Goal: Understand process/instructions: Learn how to perform a task or action

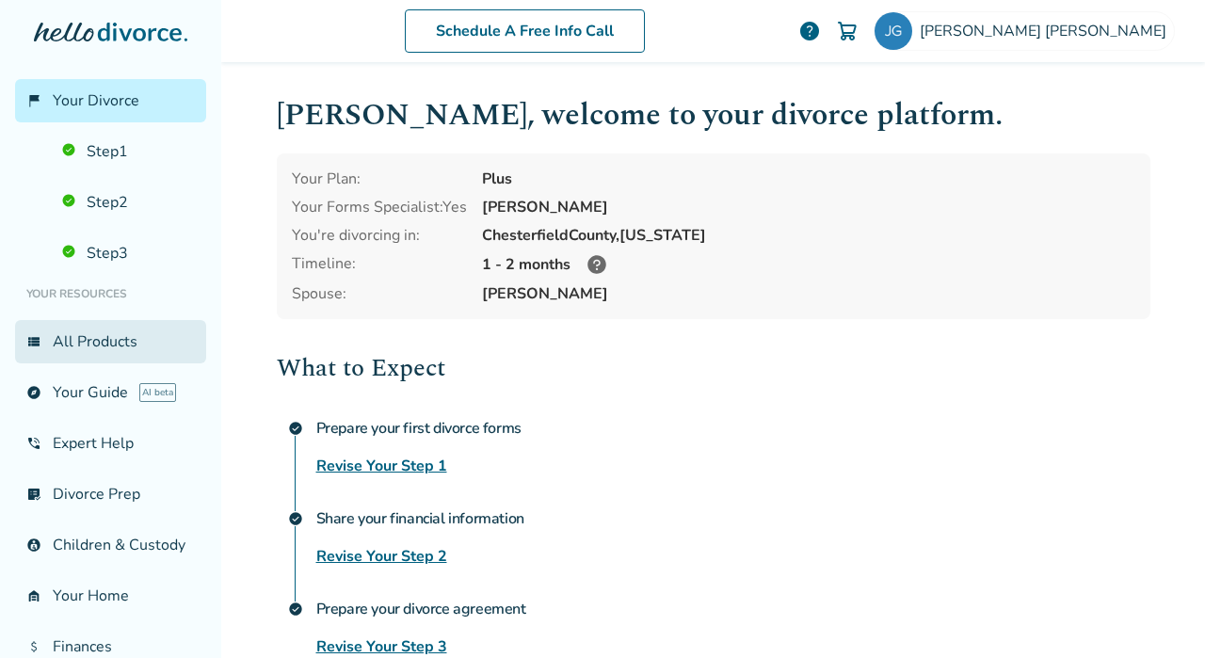
click at [112, 336] on link "view_list All Products" at bounding box center [110, 341] width 191 height 43
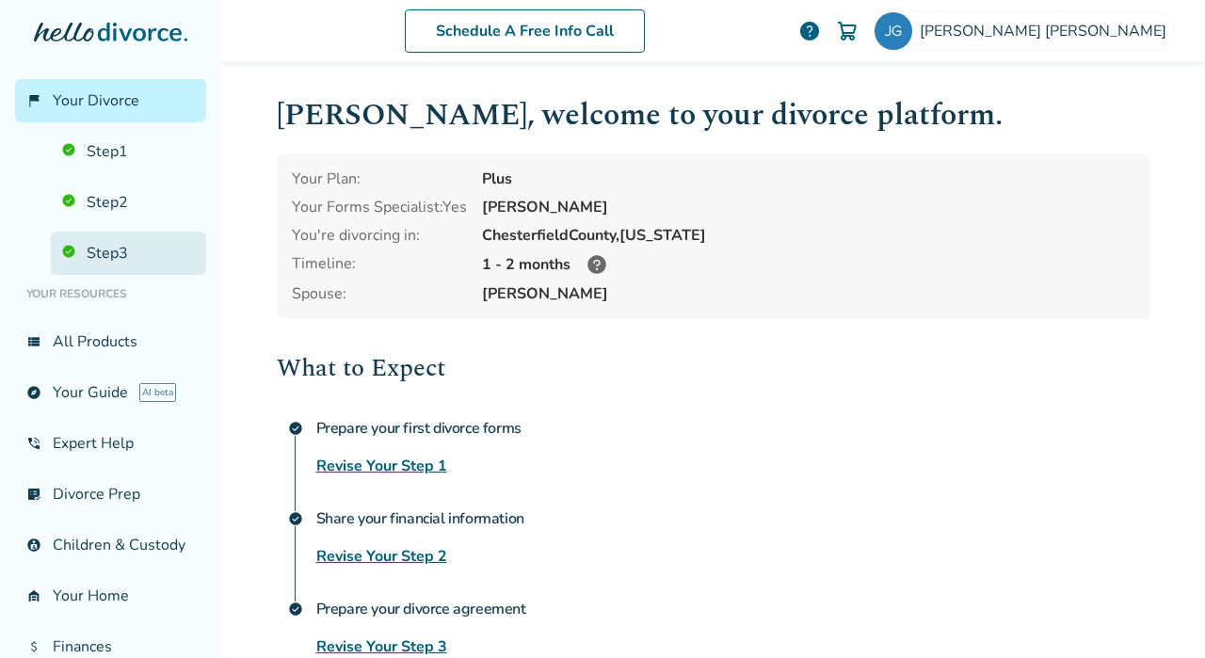
click at [111, 250] on link "Step 3" at bounding box center [128, 253] width 155 height 43
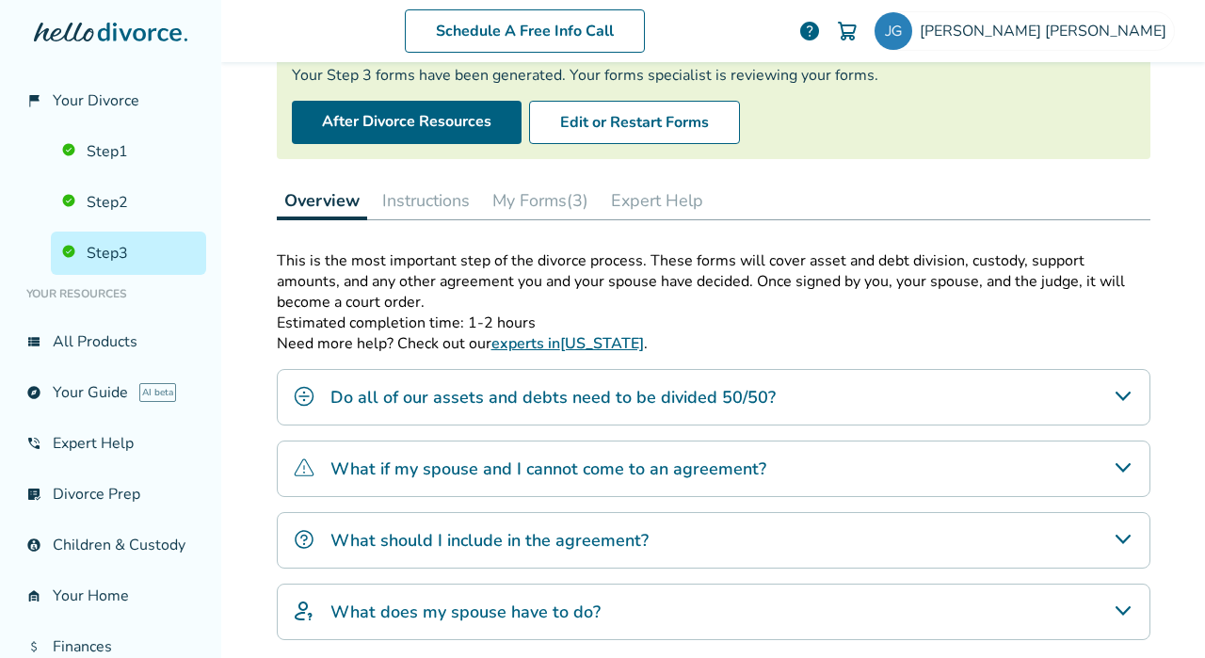
scroll to position [188, 0]
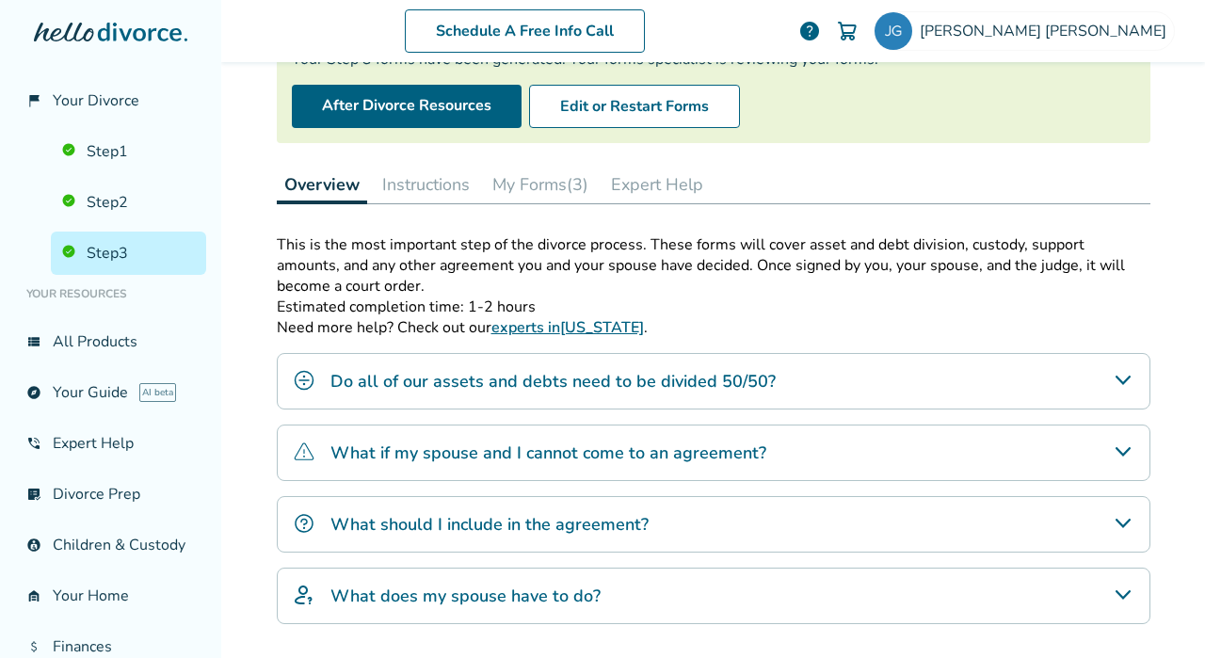
click at [412, 186] on button "Instructions" at bounding box center [426, 185] width 103 height 38
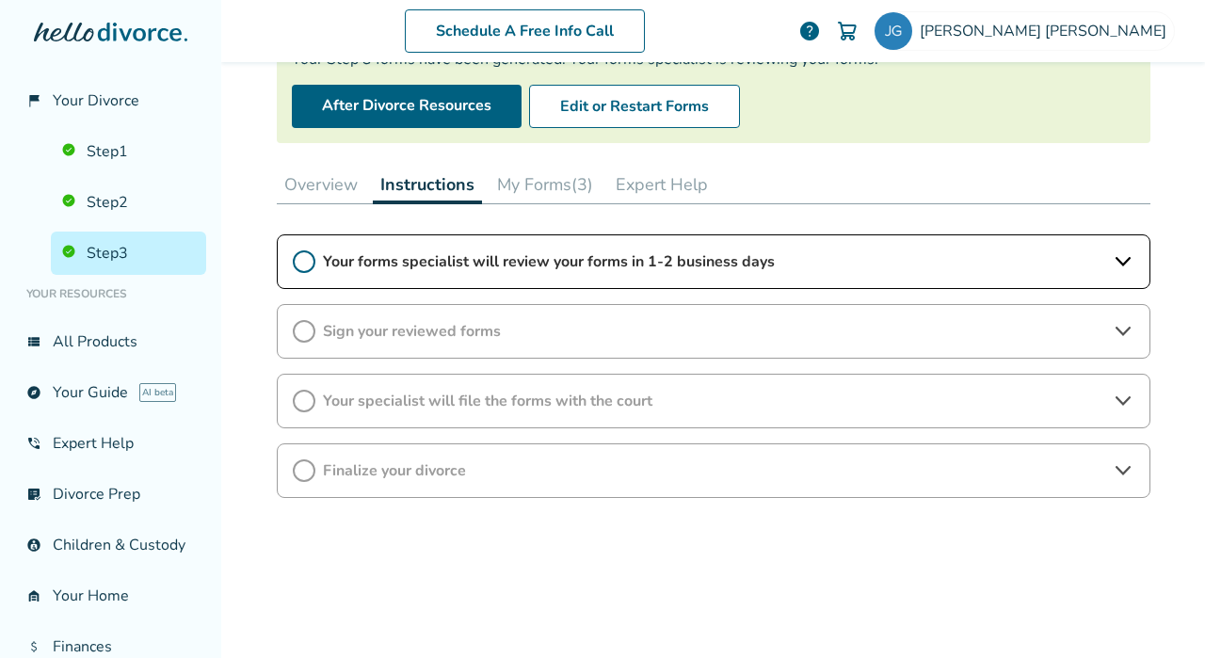
click at [537, 174] on button "My Forms (3)" at bounding box center [545, 185] width 111 height 38
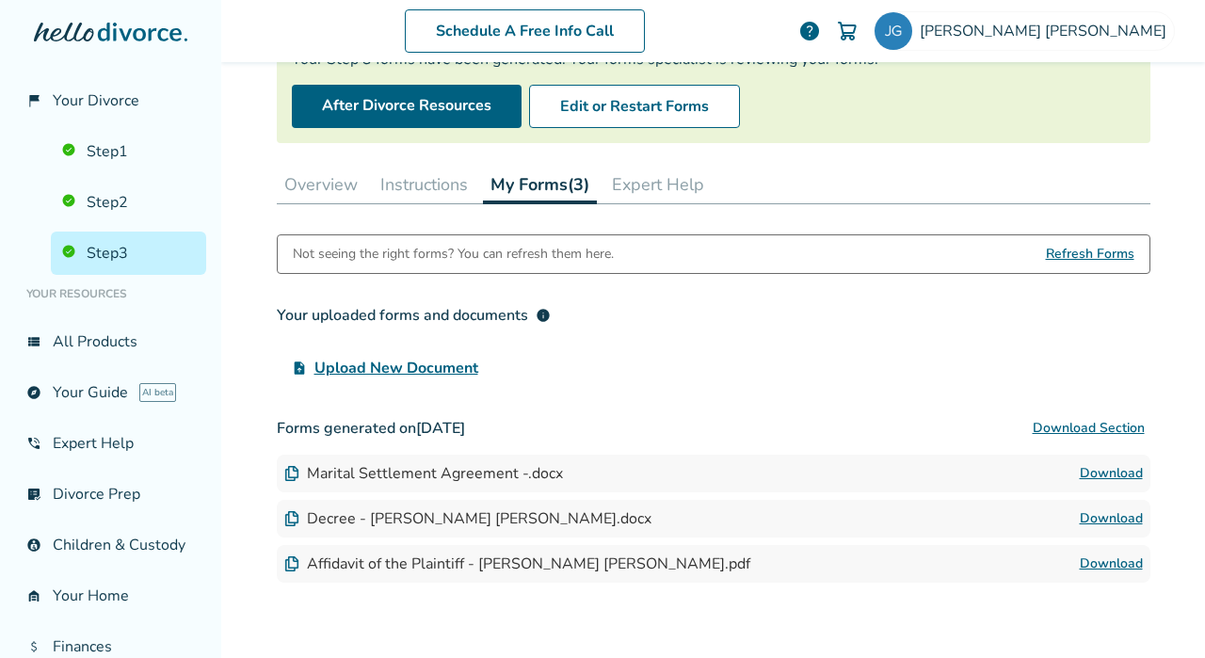
click at [308, 193] on button "Overview" at bounding box center [321, 185] width 89 height 38
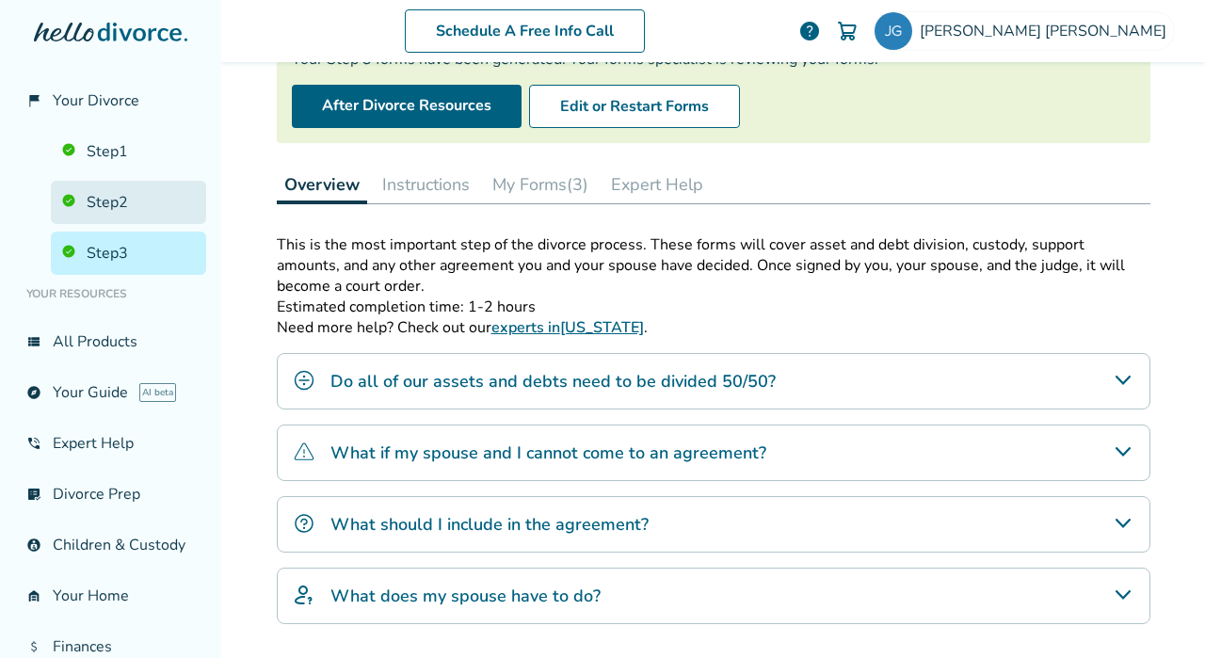
click at [120, 204] on link "Step 2" at bounding box center [128, 202] width 155 height 43
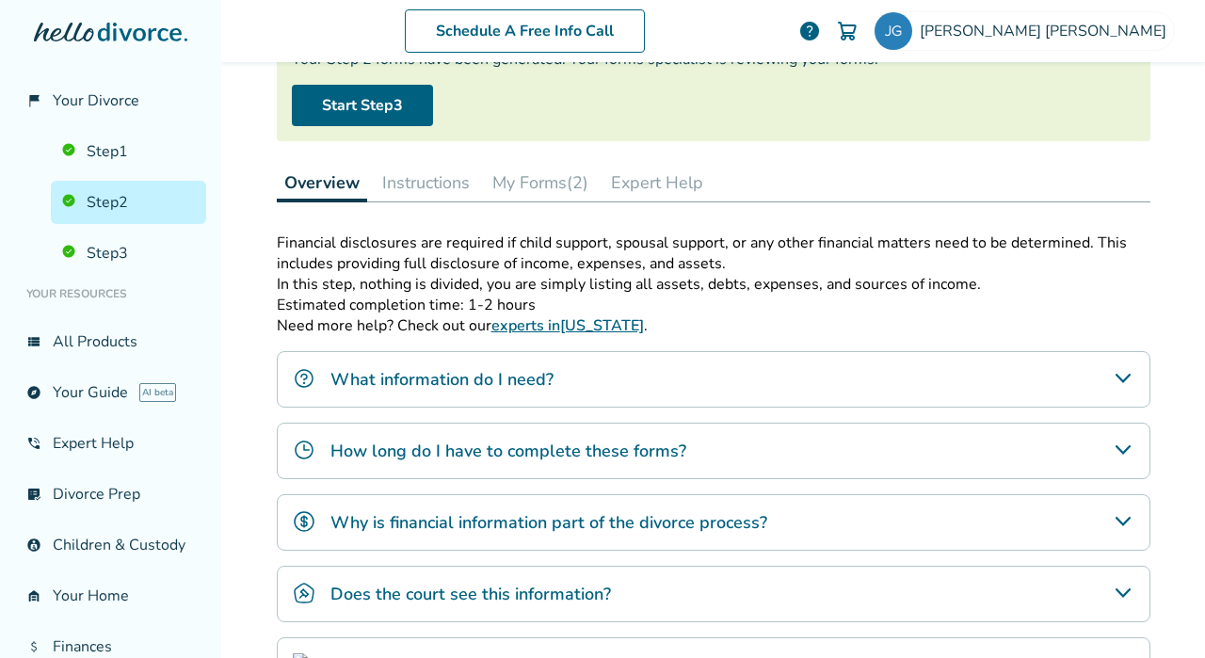
scroll to position [92, 0]
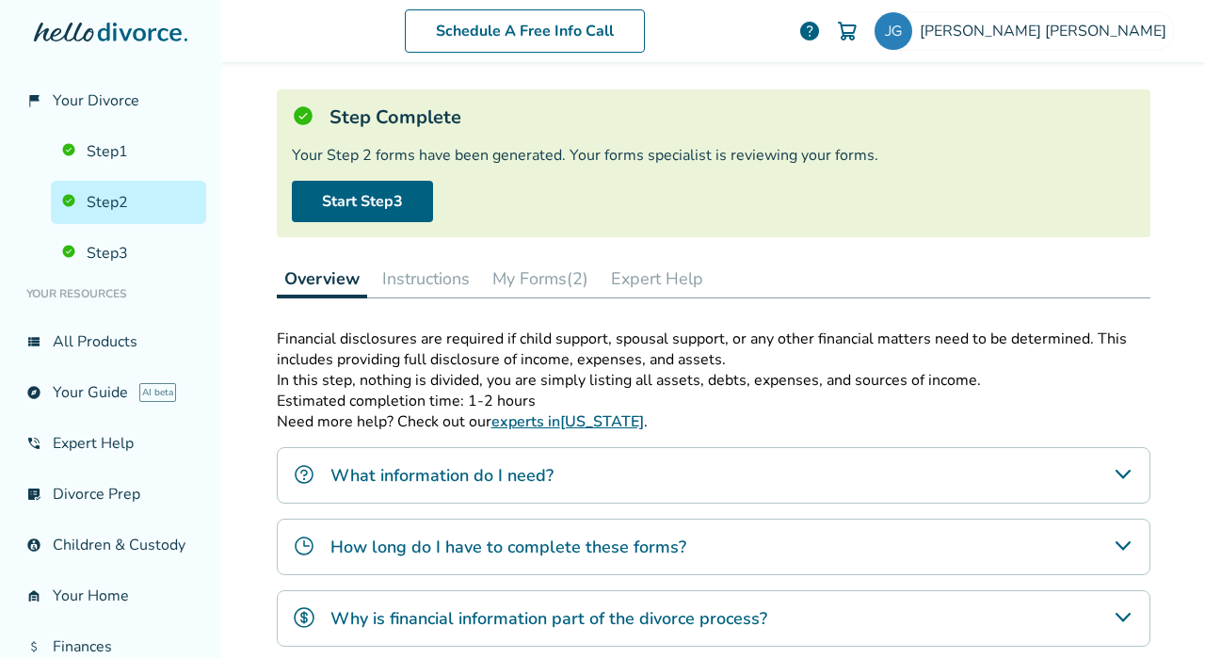
click at [528, 281] on button "My Forms (2)" at bounding box center [540, 279] width 111 height 38
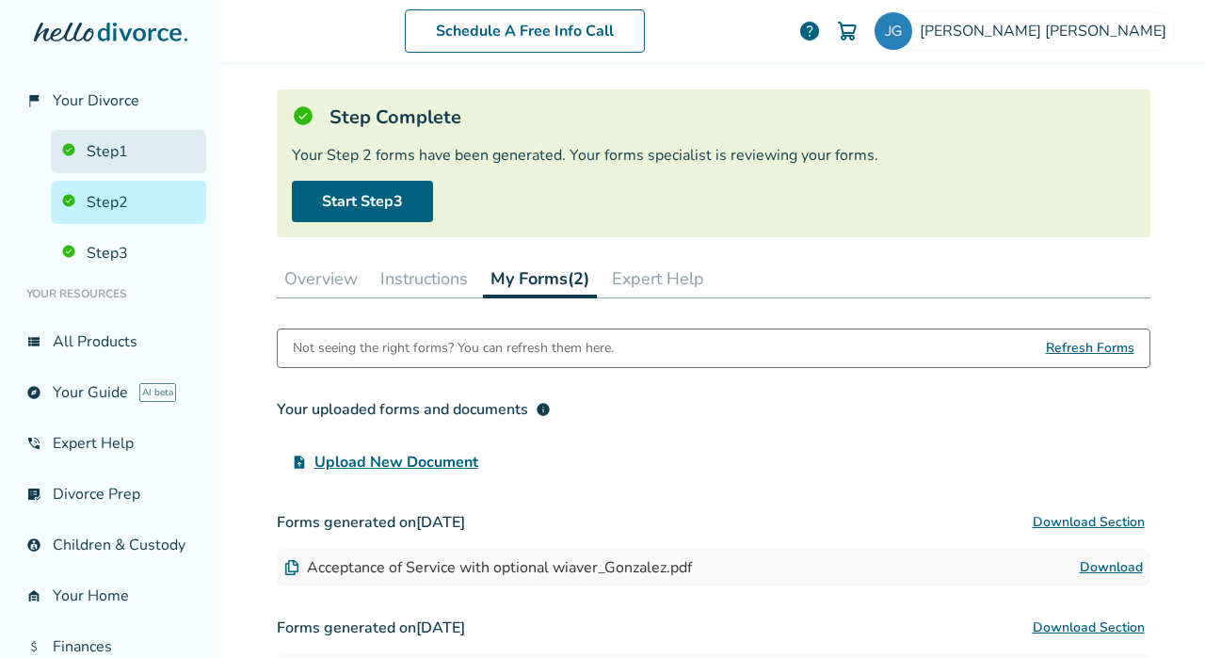
click at [100, 152] on link "Step 1" at bounding box center [128, 151] width 155 height 43
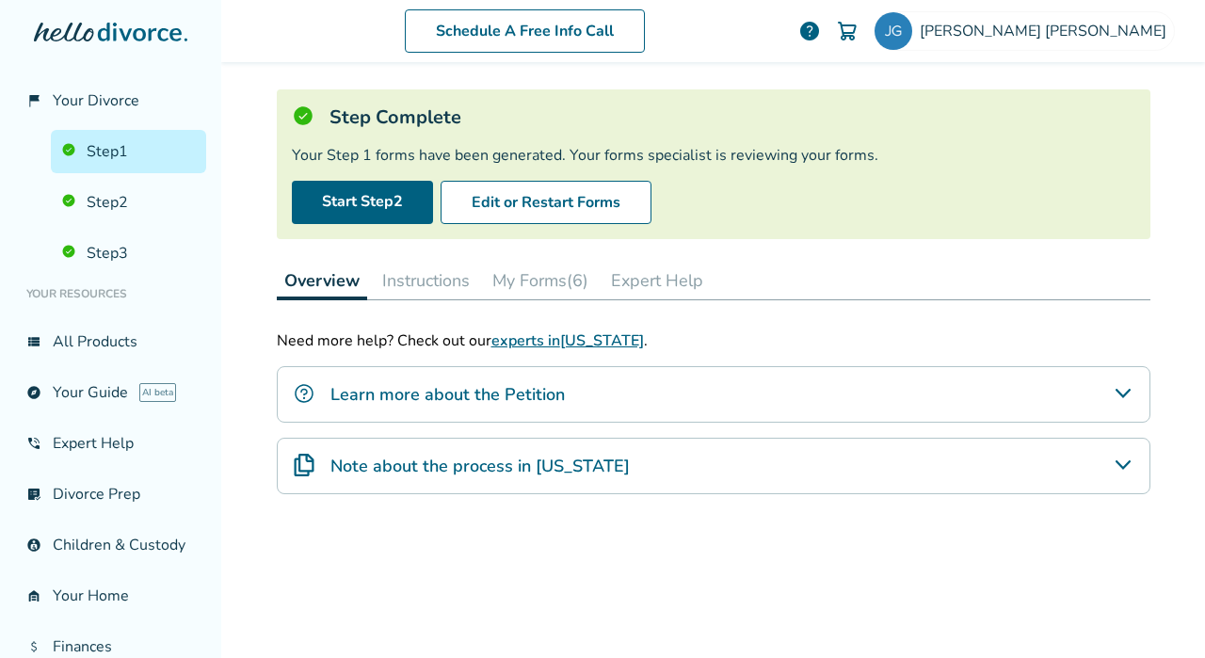
click at [508, 273] on button "My Forms (6)" at bounding box center [540, 281] width 111 height 38
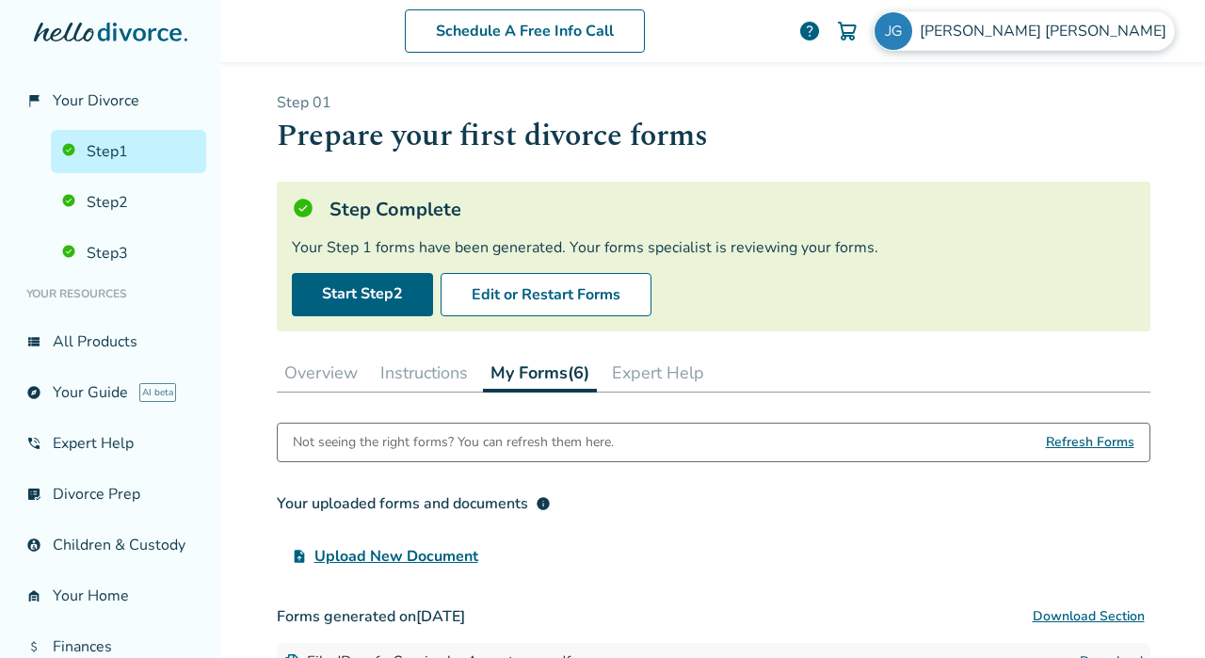
click at [1075, 36] on span "[PERSON_NAME]" at bounding box center [1047, 31] width 254 height 21
